Goal: Information Seeking & Learning: Understand process/instructions

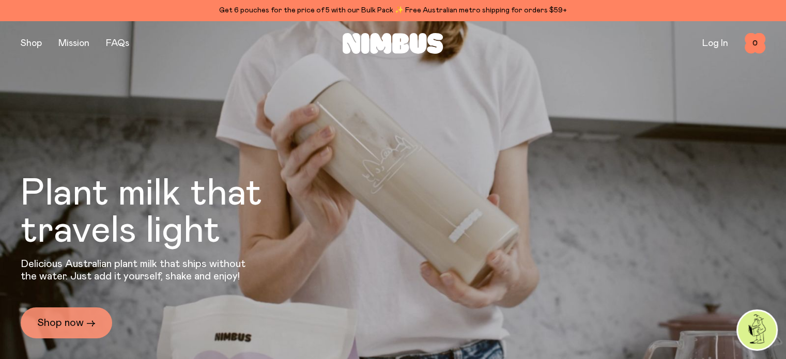
click at [69, 307] on div "Plant milk that travels light Delicious Australian plant milk that ships withou…" at bounding box center [170, 256] width 298 height 163
click at [69, 319] on link "Shop now →" at bounding box center [66, 322] width 91 height 31
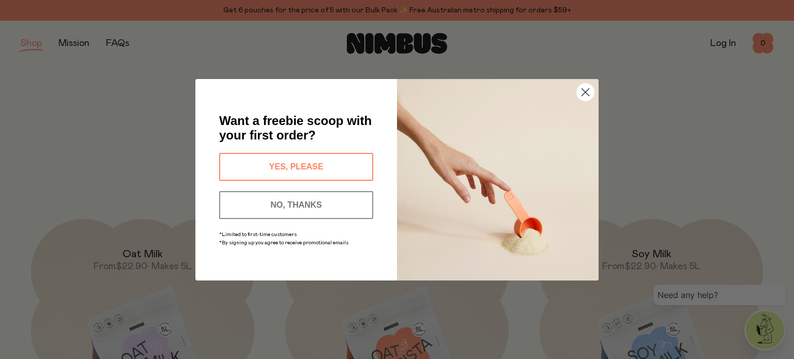
click at [583, 92] on circle "Close dialog" at bounding box center [585, 91] width 17 height 17
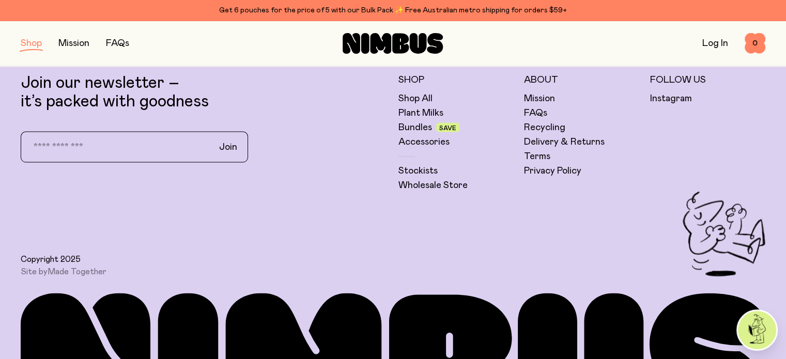
scroll to position [1963, 0]
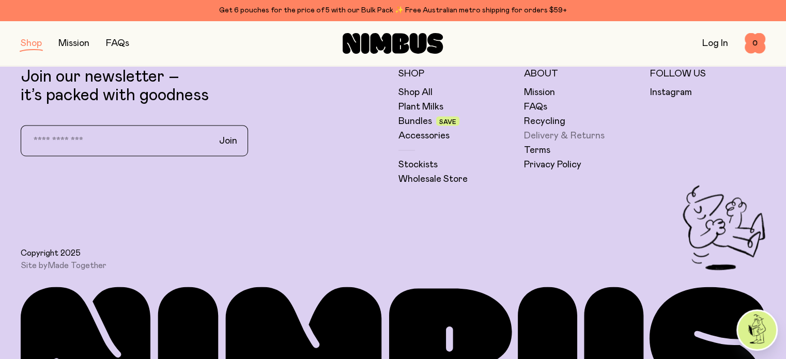
click at [566, 131] on link "Delivery & Returns" at bounding box center [564, 135] width 81 height 12
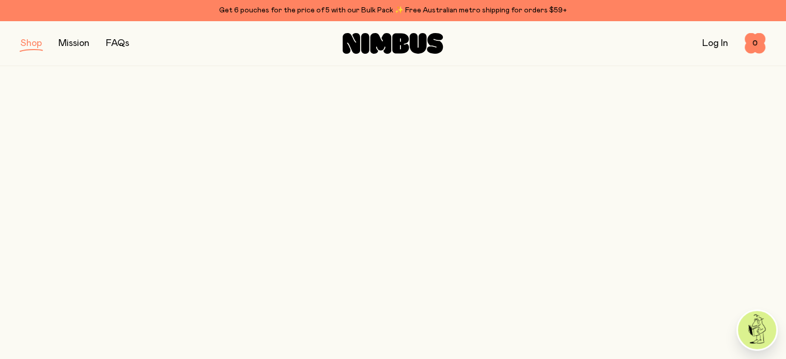
scroll to position [1963, 0]
